Goal: Task Accomplishment & Management: Use online tool/utility

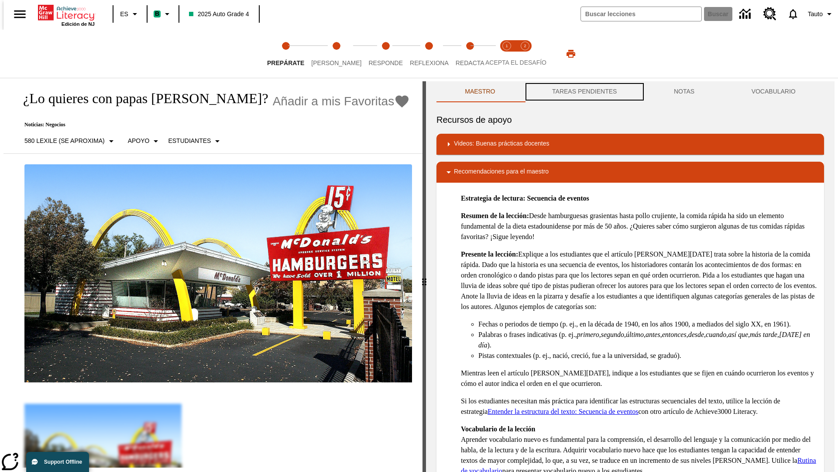
click at [584, 92] on button "TAREAS PENDIENTES" at bounding box center [585, 91] width 122 height 21
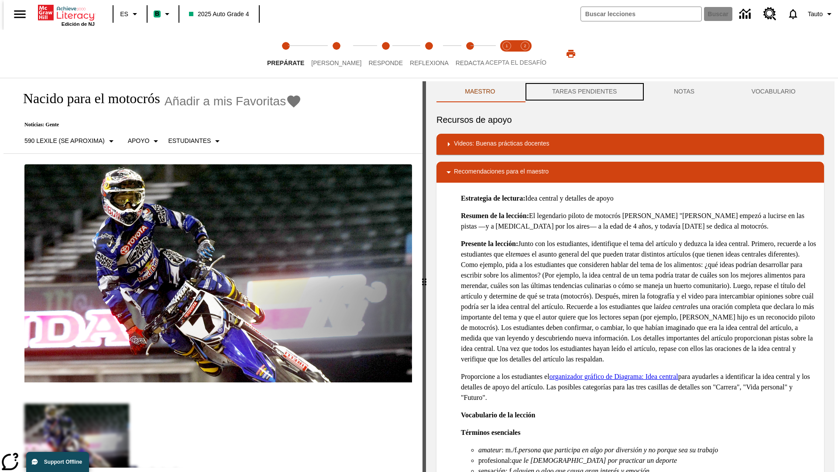
click at [584, 92] on button "TAREAS PENDIENTES" at bounding box center [585, 91] width 122 height 21
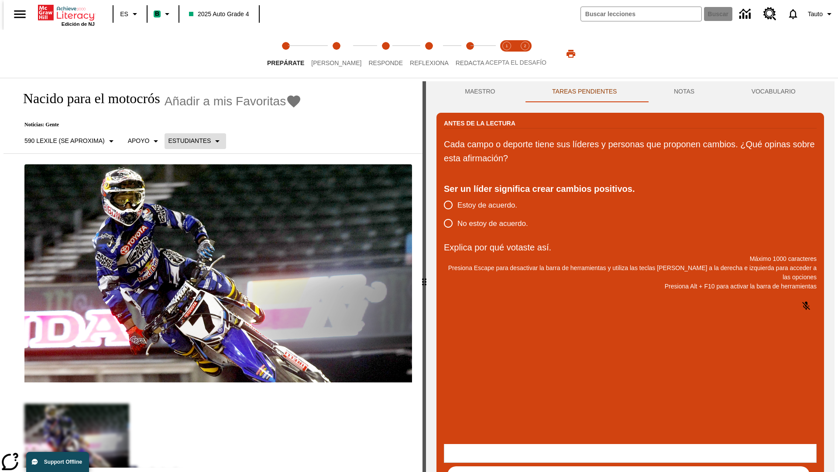
click at [190, 141] on p "Estudiantes" at bounding box center [189, 140] width 43 height 9
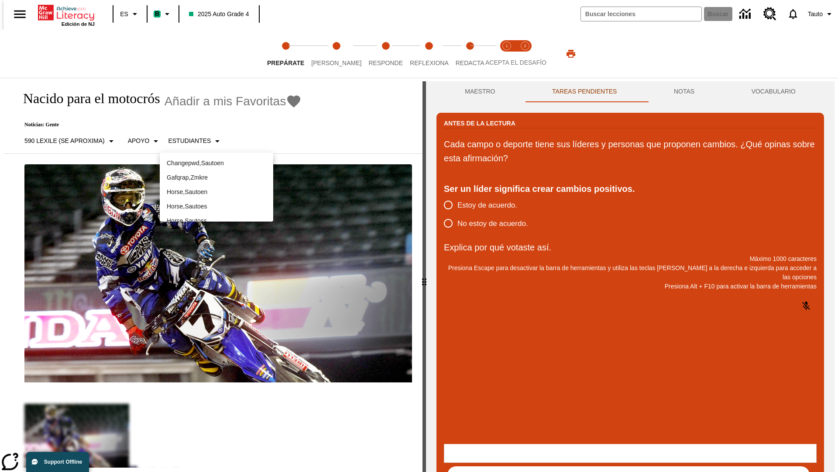
click at [217, 202] on p "Horse , Sautoes" at bounding box center [217, 206] width 100 height 9
